Goal: Task Accomplishment & Management: Manage account settings

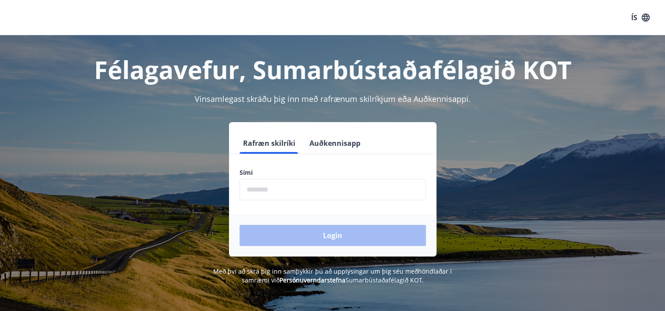
click at [644, 15] on icon "button" at bounding box center [646, 18] width 10 height 10
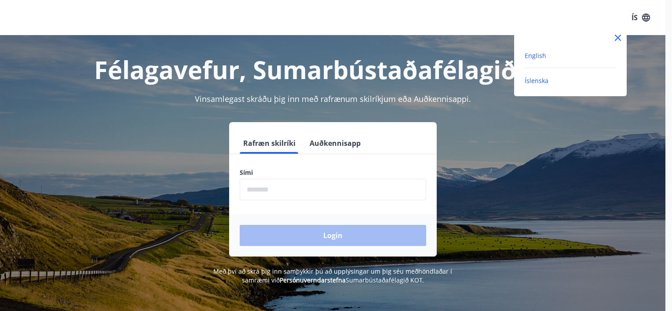
click at [533, 58] on span "English" at bounding box center [536, 55] width 22 height 8
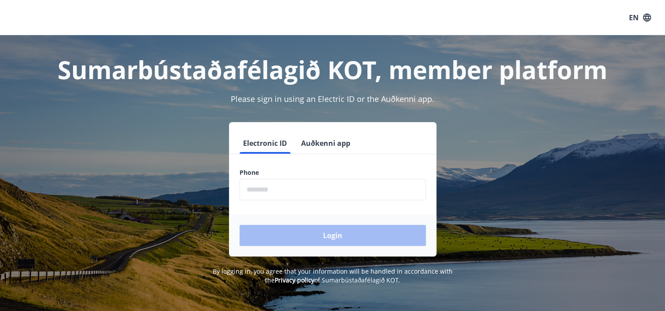
click at [328, 193] on input "phone" at bounding box center [333, 190] width 186 height 22
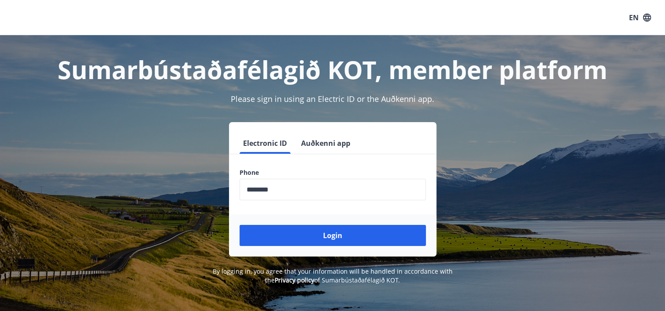
click at [334, 253] on div "Login" at bounding box center [333, 236] width 208 height 42
click at [298, 189] on input "phone" at bounding box center [333, 190] width 186 height 22
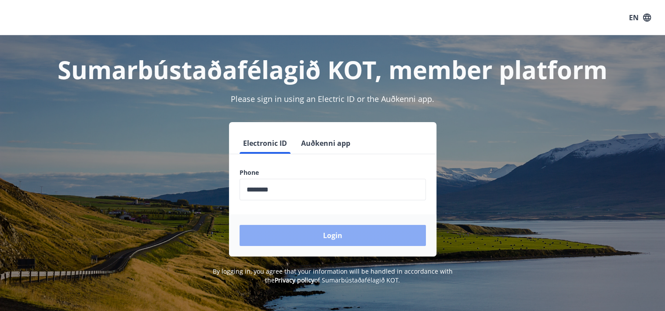
click at [306, 232] on button "Login" at bounding box center [333, 235] width 186 height 21
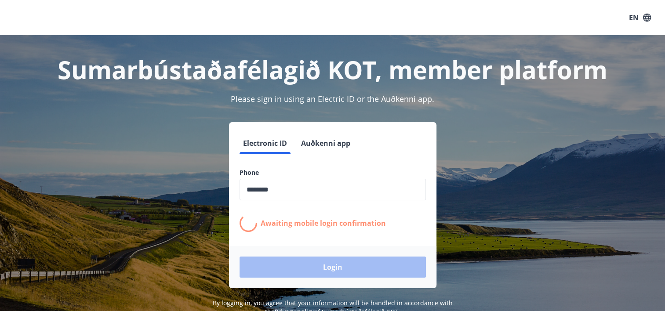
click at [317, 185] on input "phone" at bounding box center [333, 190] width 186 height 22
type input "********"
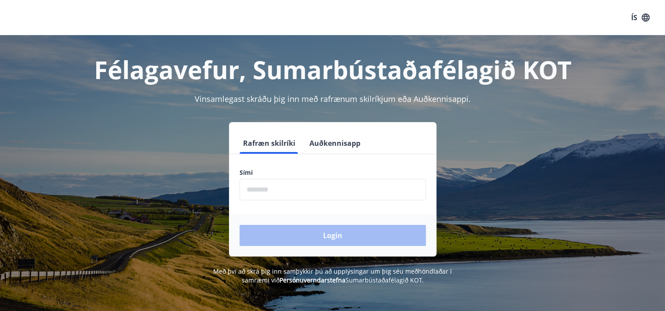
click at [290, 187] on input "phone" at bounding box center [333, 190] width 186 height 22
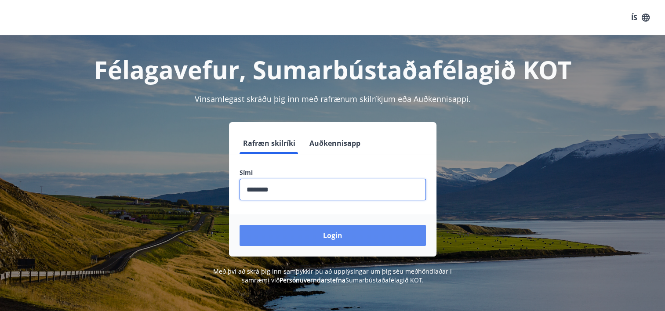
type input "********"
click at [334, 236] on button "Login" at bounding box center [333, 235] width 186 height 21
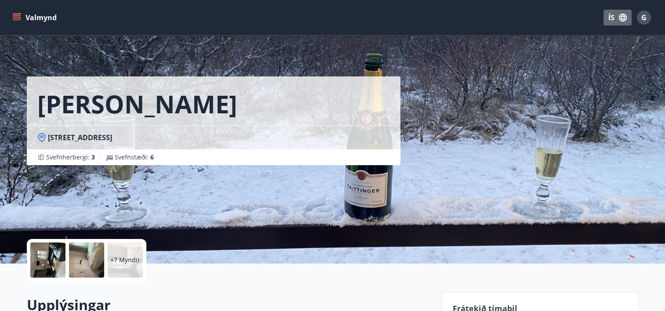
click at [626, 18] on icon "button" at bounding box center [623, 18] width 8 height 8
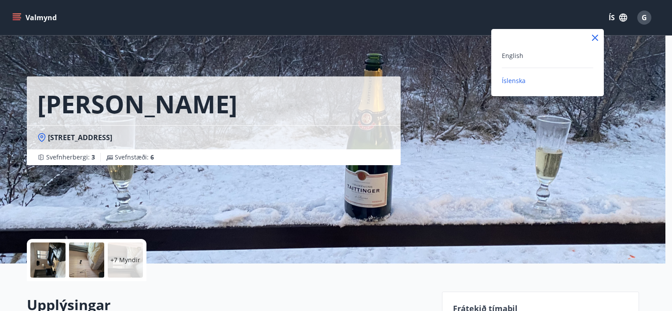
click at [536, 56] on div "English" at bounding box center [547, 55] width 91 height 11
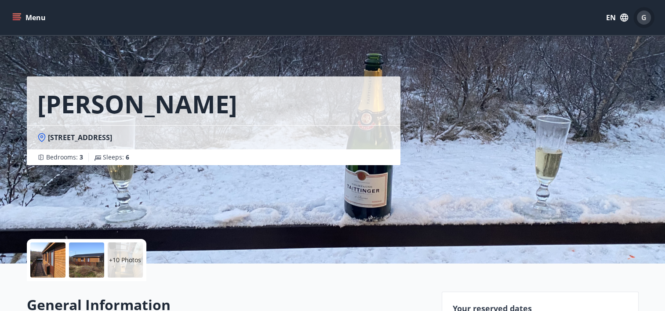
click at [642, 17] on span "G" at bounding box center [644, 18] width 5 height 10
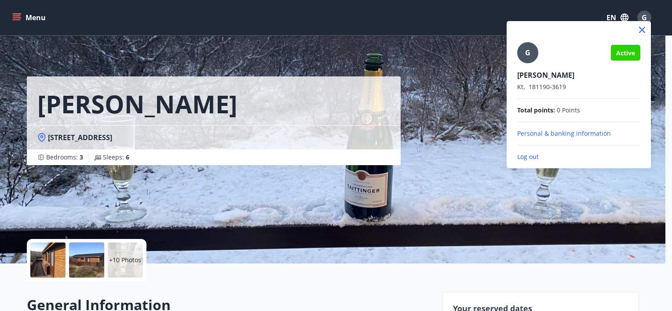
click at [210, 293] on div at bounding box center [336, 155] width 672 height 311
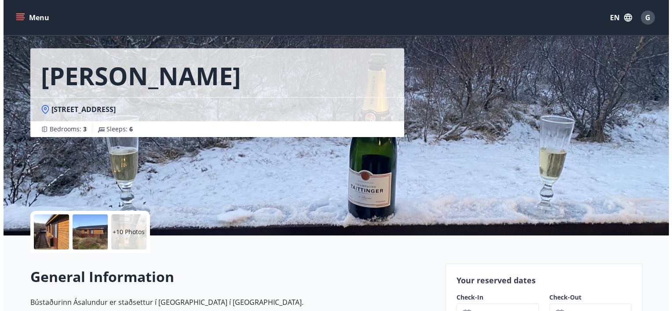
scroll to position [44, 0]
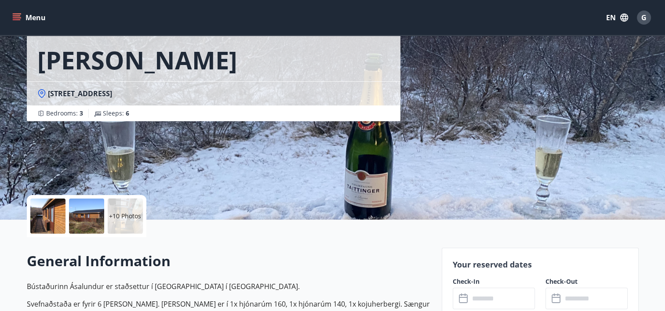
click at [51, 214] on div at bounding box center [47, 216] width 35 height 35
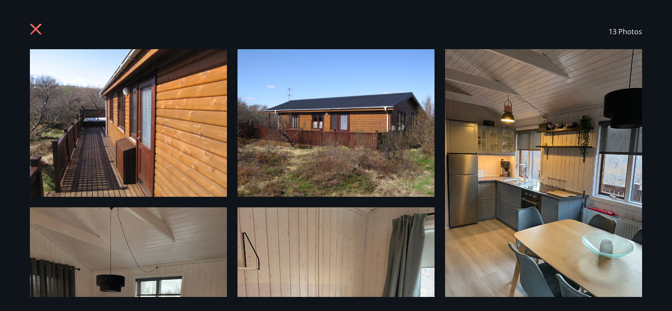
click at [124, 106] on img at bounding box center [128, 123] width 197 height 148
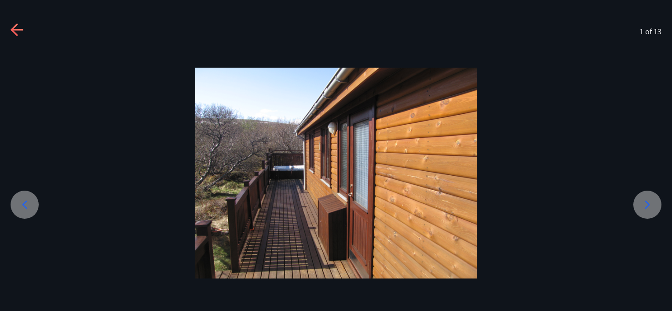
click at [641, 206] on icon at bounding box center [647, 205] width 14 height 14
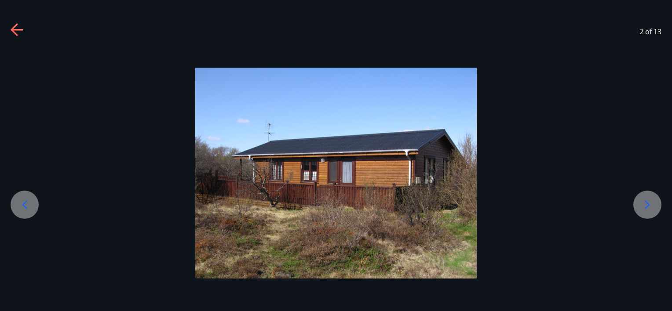
click at [641, 205] on icon at bounding box center [647, 205] width 14 height 14
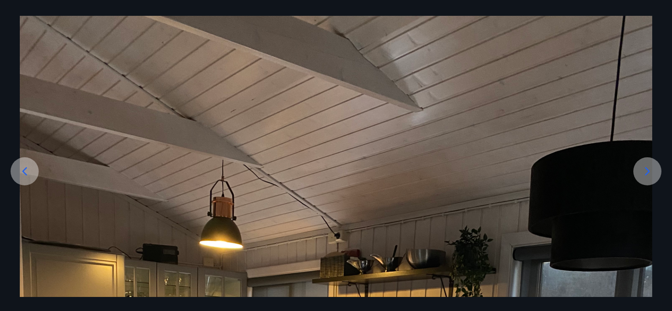
scroll to position [0, 0]
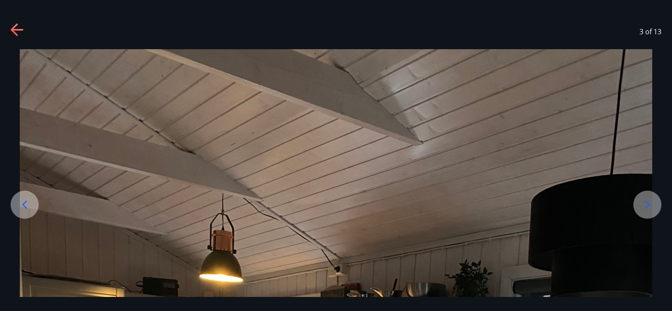
click at [646, 213] on div at bounding box center [647, 205] width 28 height 28
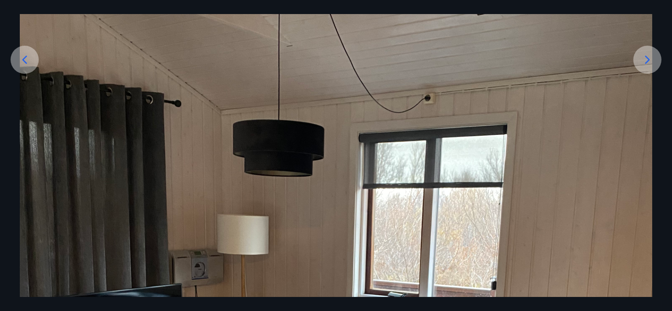
scroll to position [132, 0]
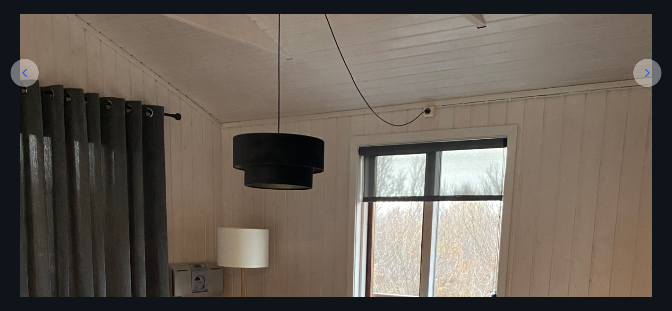
click at [650, 75] on icon at bounding box center [647, 73] width 14 height 14
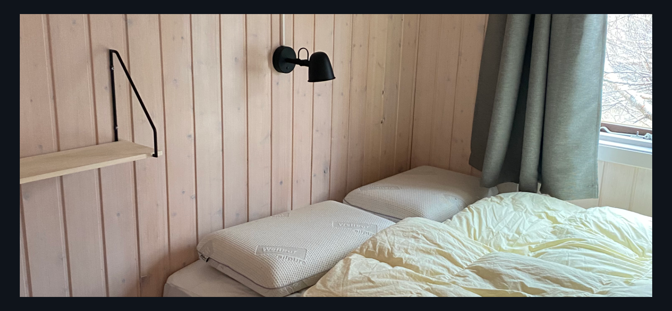
scroll to position [155, 0]
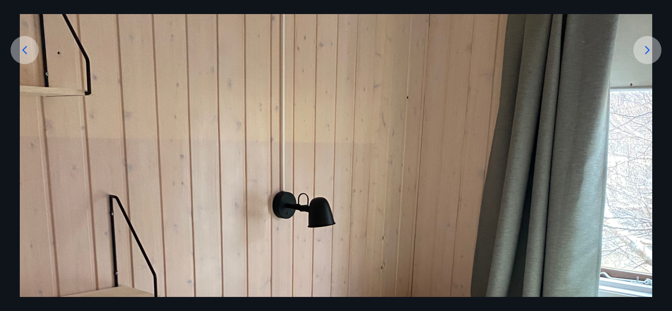
click at [643, 51] on icon at bounding box center [647, 50] width 14 height 14
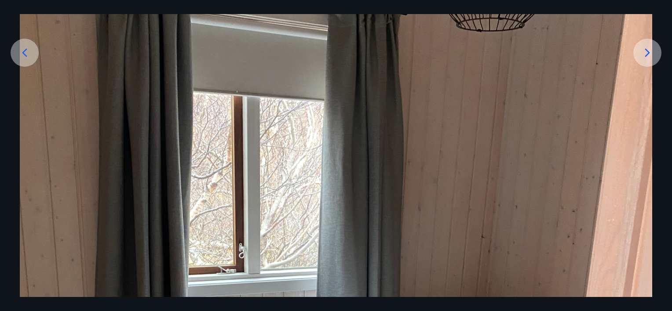
scroll to position [67, 0]
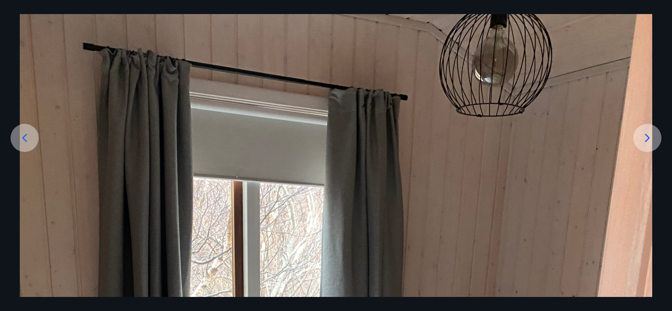
click at [646, 142] on icon at bounding box center [647, 138] width 14 height 14
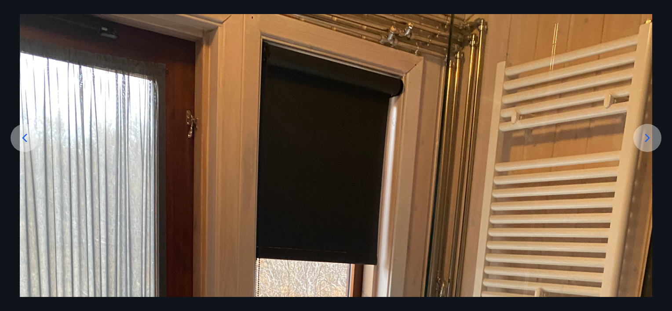
click at [646, 134] on icon at bounding box center [647, 138] width 14 height 14
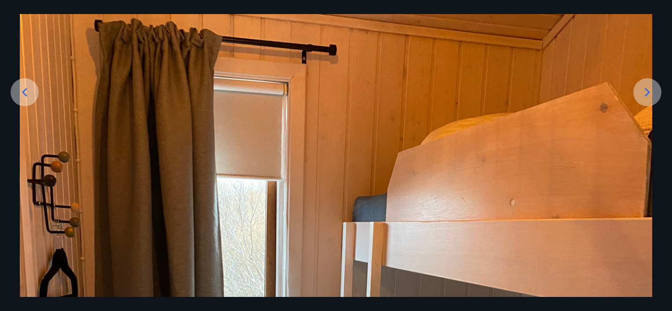
scroll to position [111, 0]
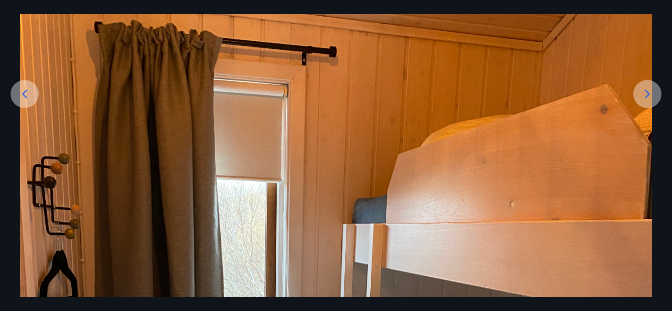
click at [642, 102] on div at bounding box center [647, 94] width 28 height 28
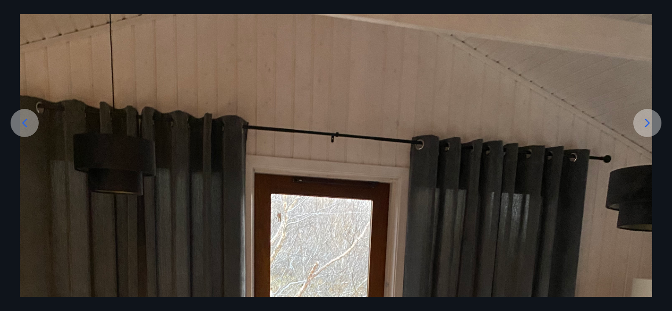
scroll to position [0, 0]
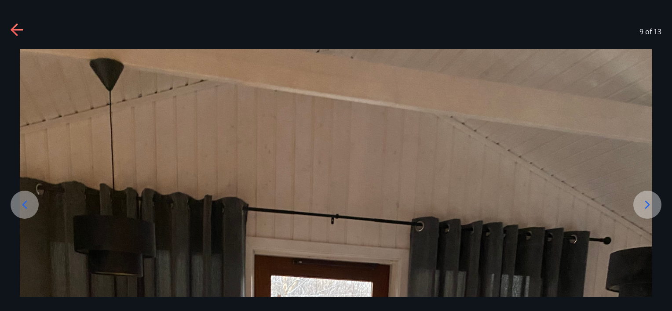
click at [639, 204] on div at bounding box center [647, 205] width 28 height 28
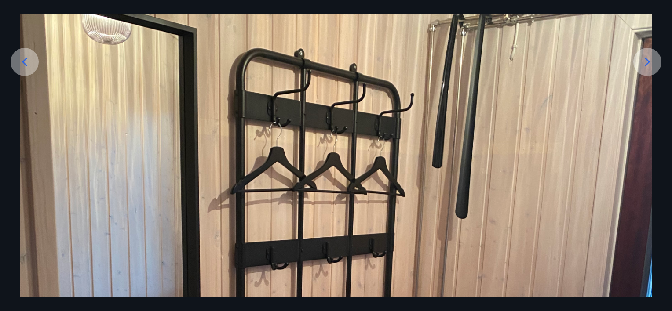
scroll to position [23, 0]
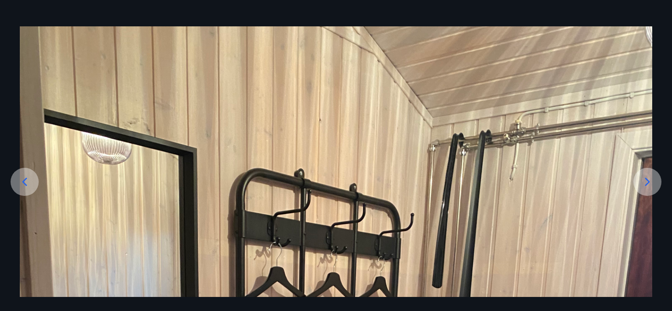
click at [643, 182] on icon at bounding box center [647, 182] width 14 height 14
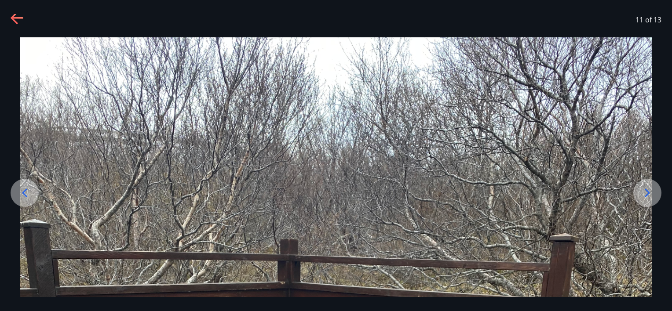
scroll to position [0, 0]
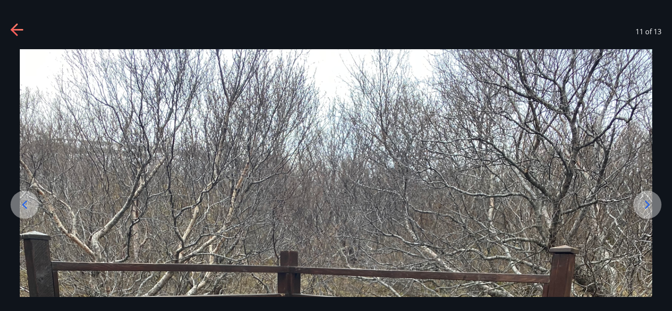
click at [647, 202] on icon at bounding box center [647, 205] width 14 height 14
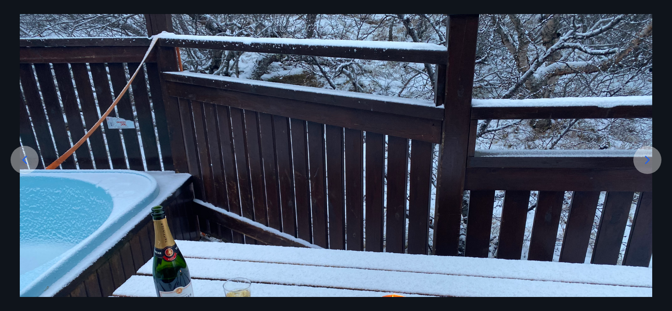
scroll to position [44, 0]
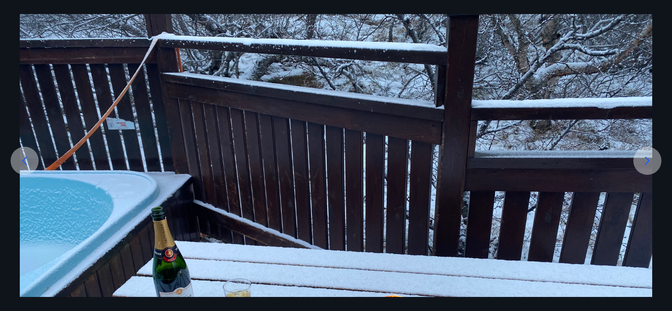
click at [654, 167] on div at bounding box center [647, 161] width 28 height 28
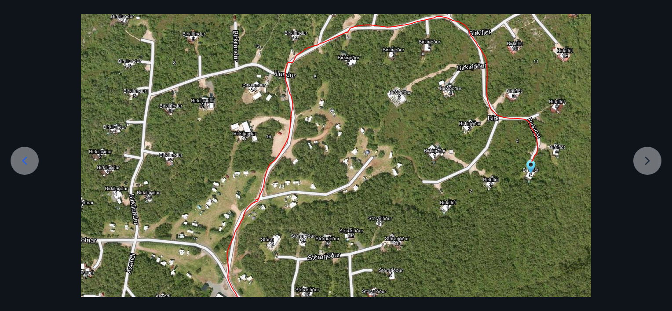
click at [651, 167] on div at bounding box center [336, 239] width 672 height 468
click at [643, 161] on div at bounding box center [336, 239] width 672 height 468
click at [12, 48] on div at bounding box center [336, 239] width 672 height 468
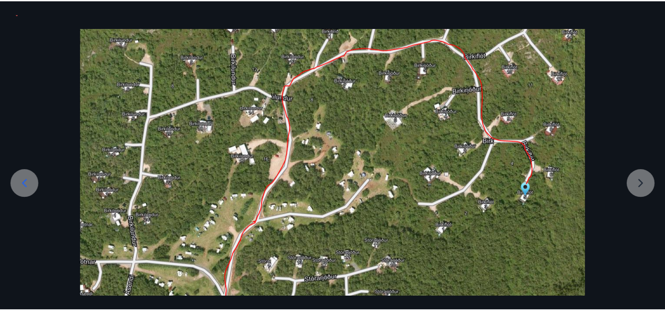
scroll to position [0, 0]
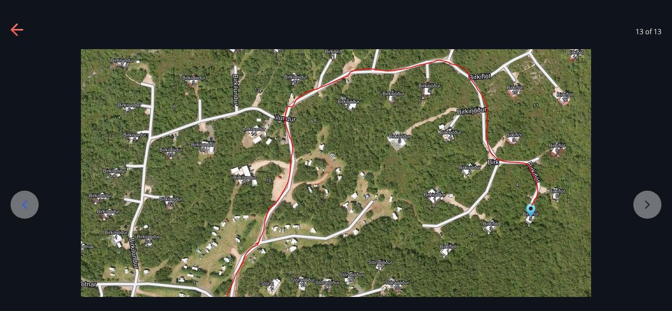
click at [11, 29] on icon at bounding box center [14, 29] width 7 height 12
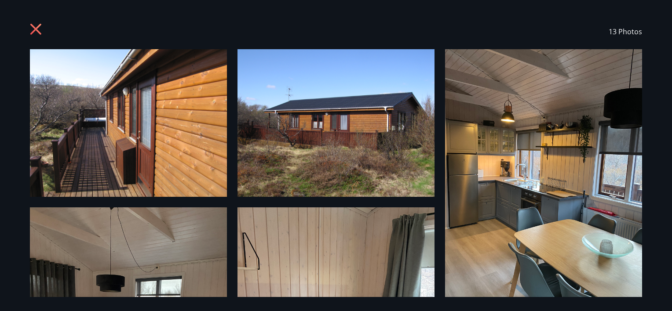
click at [35, 26] on icon at bounding box center [37, 30] width 14 height 14
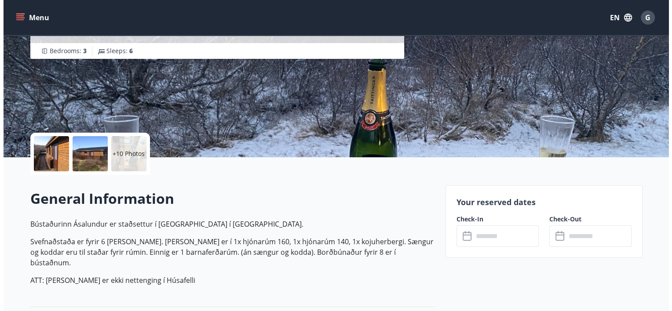
scroll to position [176, 0]
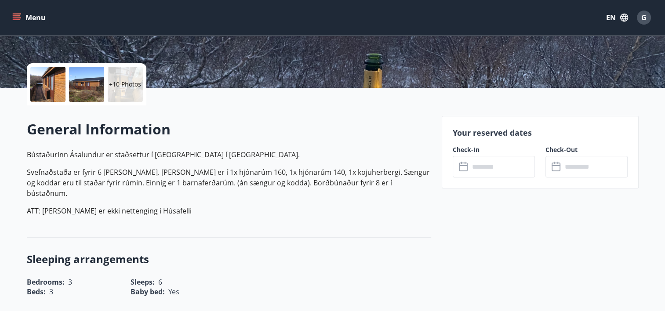
click at [47, 88] on div at bounding box center [47, 84] width 35 height 35
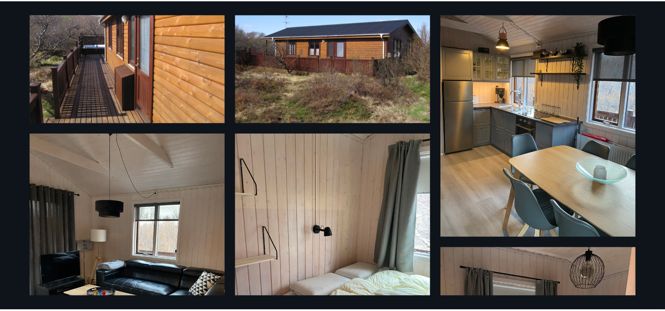
scroll to position [0, 0]
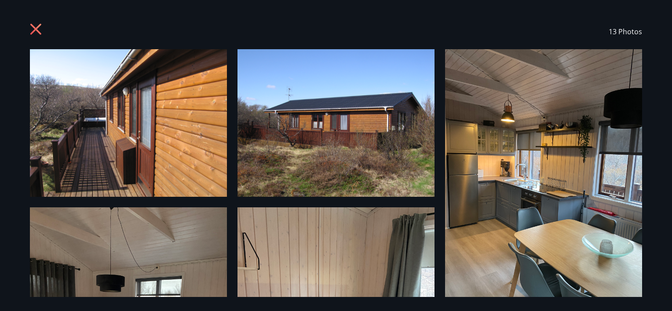
click at [33, 27] on icon at bounding box center [35, 29] width 11 height 11
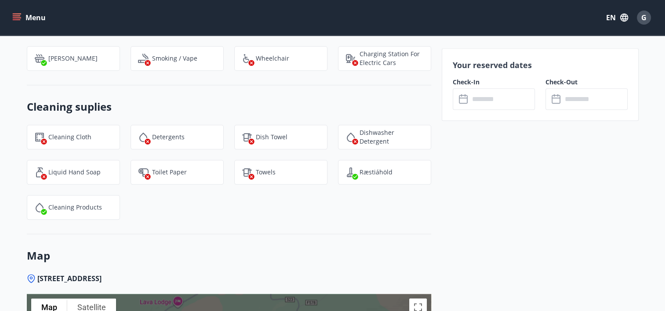
scroll to position [880, 0]
